Goal: Transaction & Acquisition: Purchase product/service

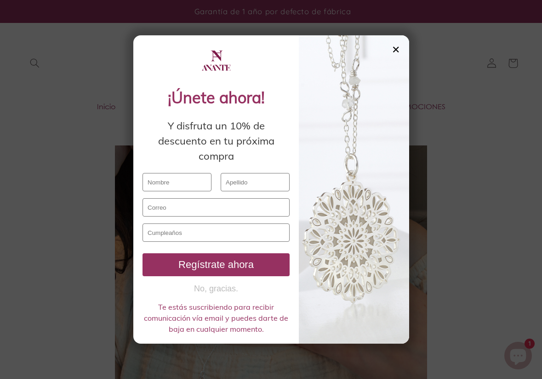
click at [398, 50] on div "✕" at bounding box center [395, 50] width 8 height 10
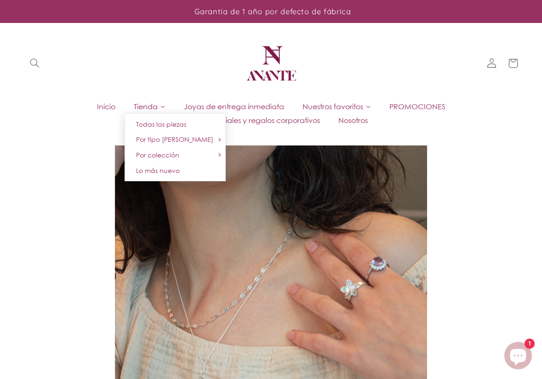
click at [154, 105] on span "Tienda" at bounding box center [146, 107] width 24 height 10
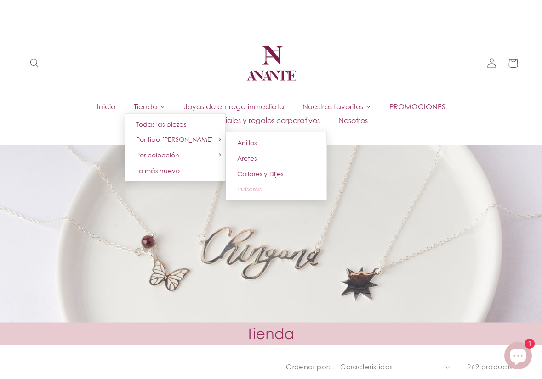
click at [248, 190] on span "Pulseras" at bounding box center [249, 189] width 24 height 8
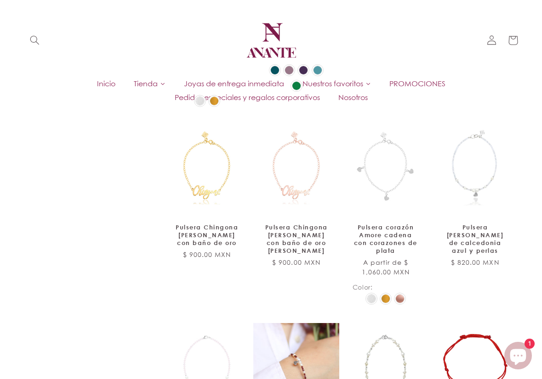
scroll to position [921, 0]
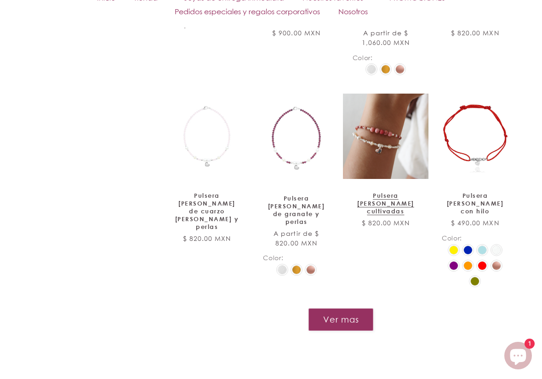
click at [396, 192] on link "Pulsera corazón Amore de perlas cultivadas" at bounding box center [385, 203] width 66 height 23
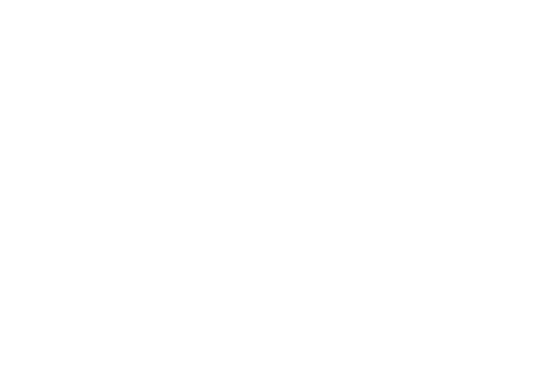
click at [0, 0] on html at bounding box center [0, 0] width 0 height 0
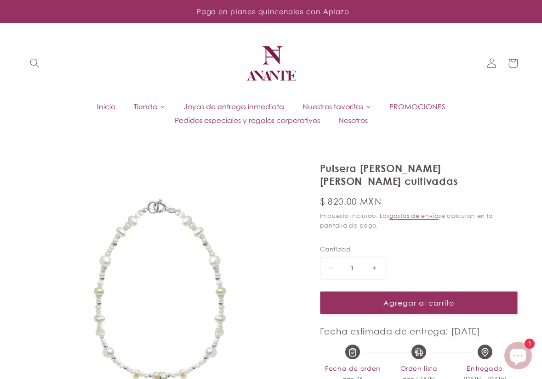
select select "{"isForProduct":false,"id":43719848558746,"title":"Plata","available":true,"pri…"
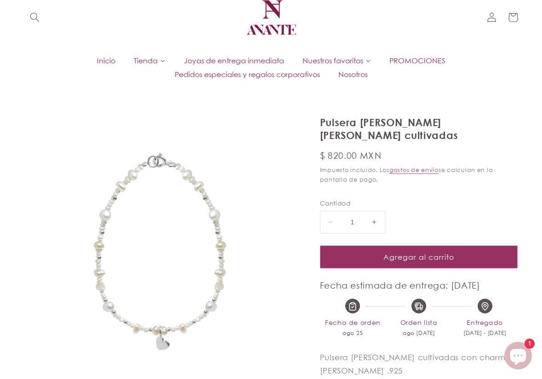
click at [167, 209] on img at bounding box center [159, 251] width 271 height 271
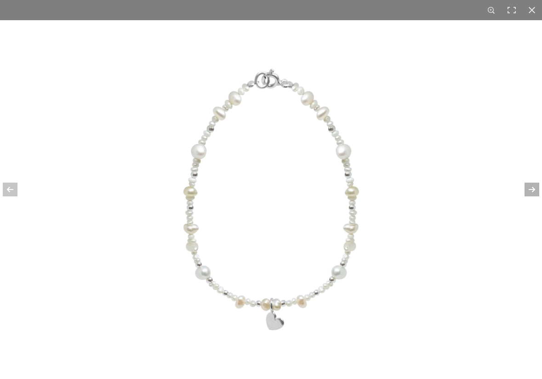
click at [533, 190] on div at bounding box center [525, 190] width 32 height 46
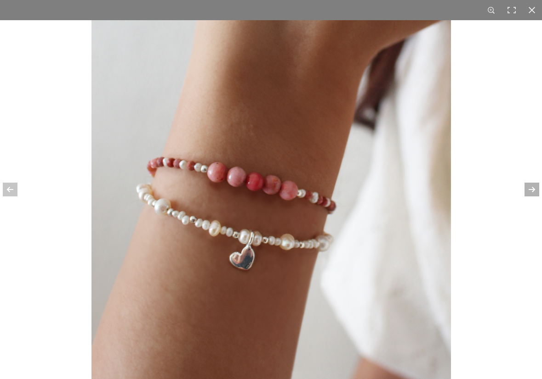
click at [533, 190] on div at bounding box center [525, 190] width 32 height 46
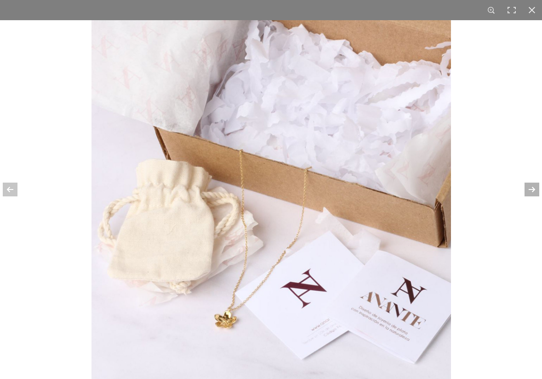
click at [533, 190] on div at bounding box center [525, 190] width 32 height 46
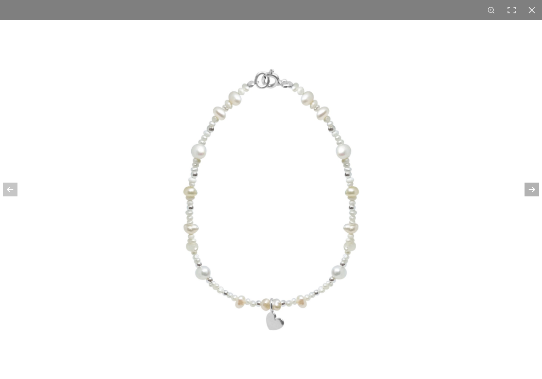
click at [533, 190] on div at bounding box center [525, 190] width 32 height 46
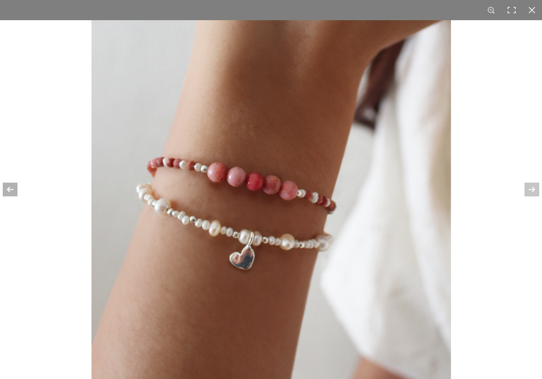
click at [18, 190] on div at bounding box center [16, 190] width 32 height 46
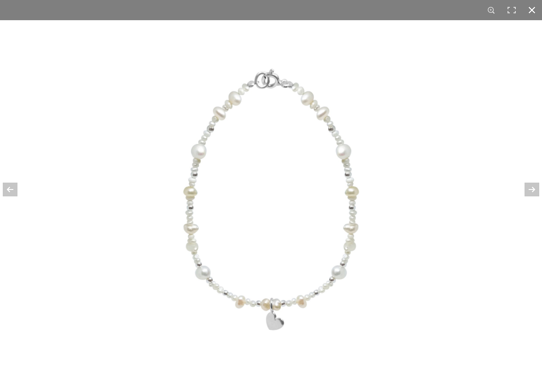
click at [532, 13] on div at bounding box center [531, 10] width 20 height 20
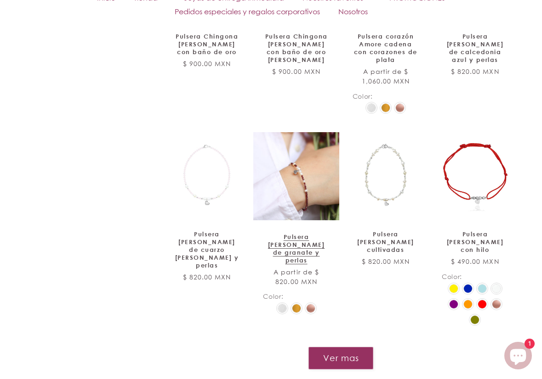
scroll to position [1066, 0]
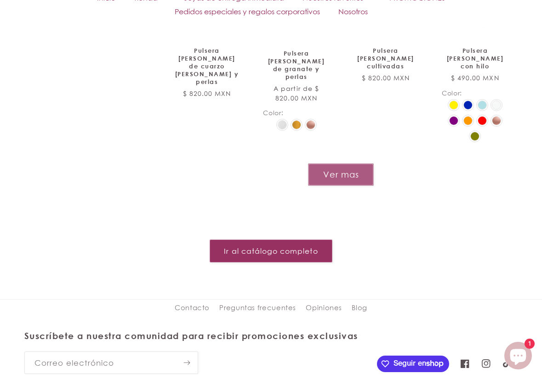
click at [353, 164] on button "Ver mas" at bounding box center [341, 175] width 66 height 23
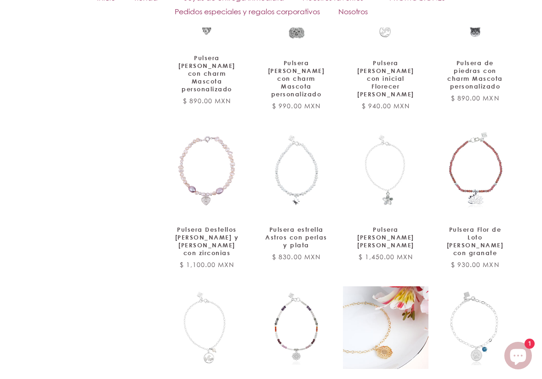
scroll to position [1480, 0]
